Goal: Find specific page/section: Find specific page/section

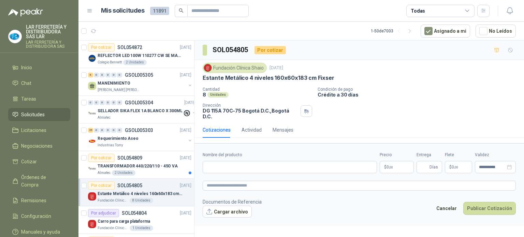
click at [43, 116] on span "Solicitudes" at bounding box center [33, 115] width 24 height 8
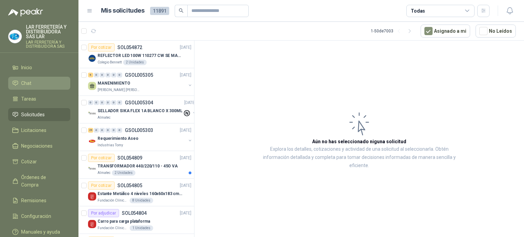
click at [40, 79] on li "Chat" at bounding box center [39, 83] width 54 height 8
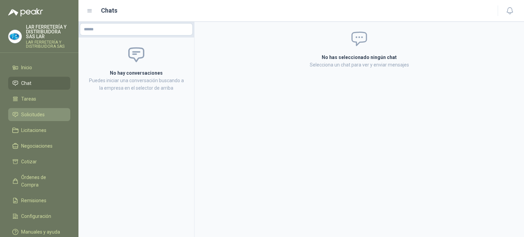
click at [42, 115] on span "Solicitudes" at bounding box center [33, 115] width 24 height 8
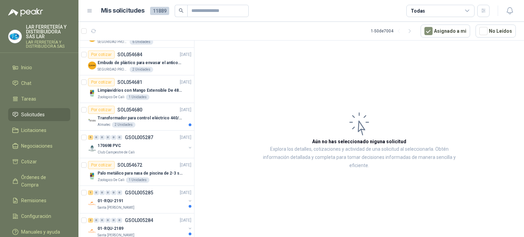
scroll to position [1058, 0]
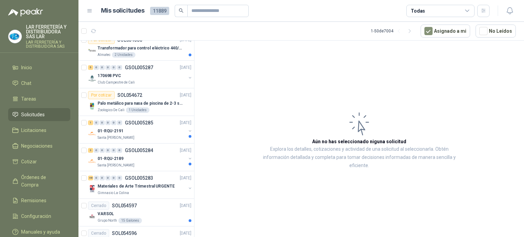
click at [464, 13] on icon at bounding box center [467, 11] width 6 height 6
click at [378, 11] on article "Mis solicitudes 11889 Todas" at bounding box center [295, 11] width 389 height 12
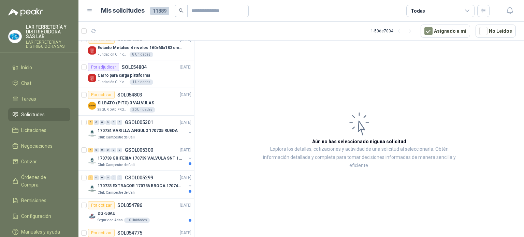
scroll to position [0, 0]
